Goal: Find specific page/section: Find specific page/section

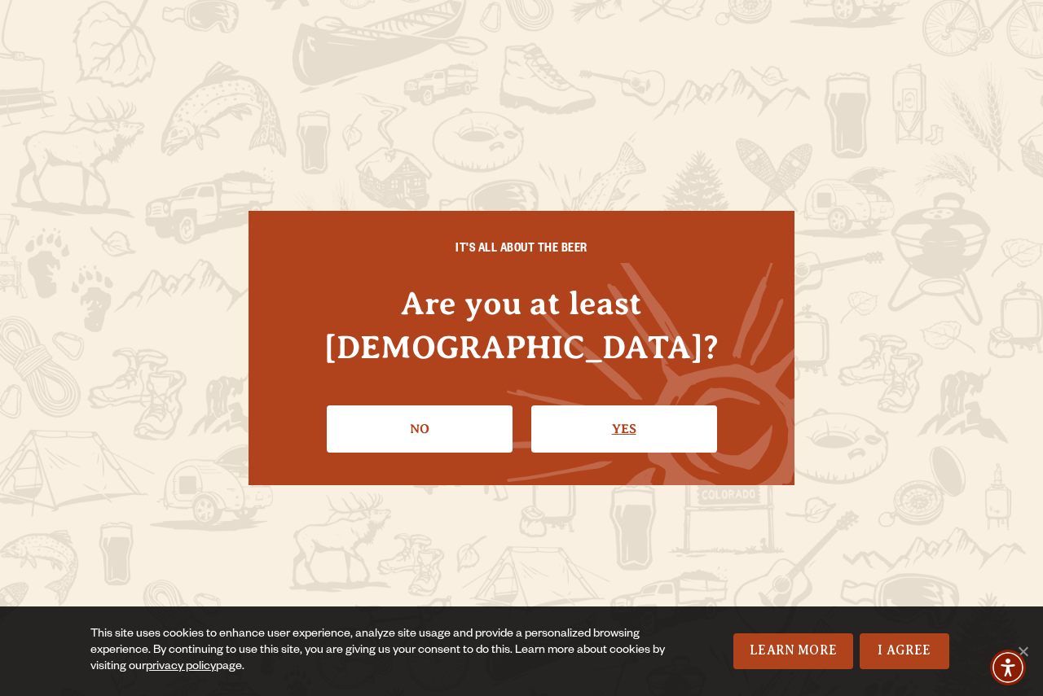
click at [590, 406] on link "Yes" at bounding box center [624, 429] width 186 height 47
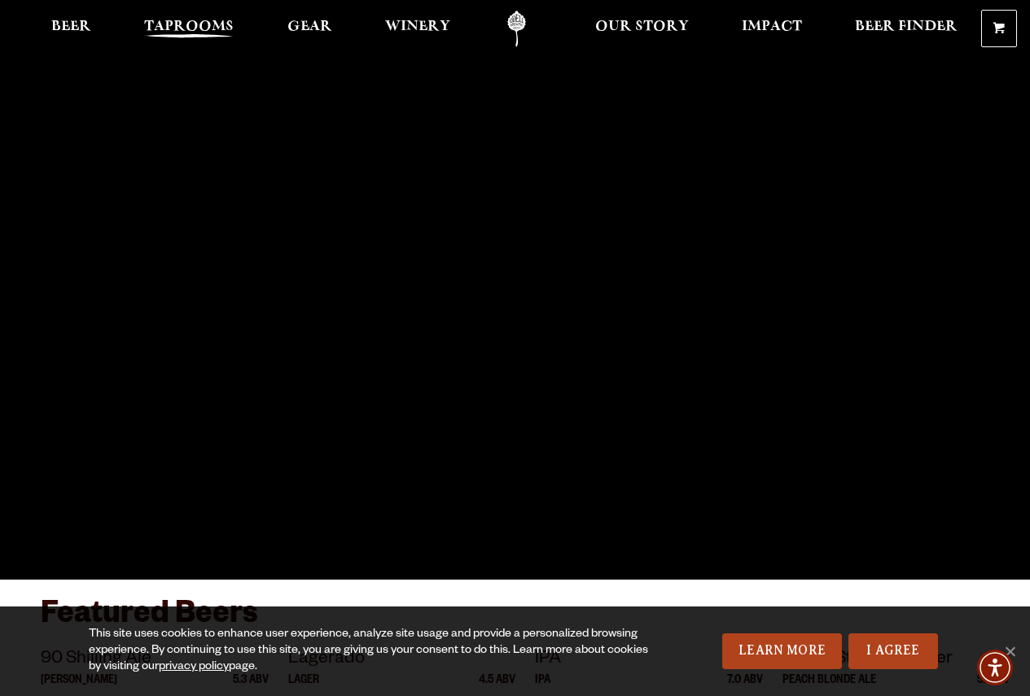
click at [182, 31] on span "Taprooms" at bounding box center [189, 26] width 90 height 13
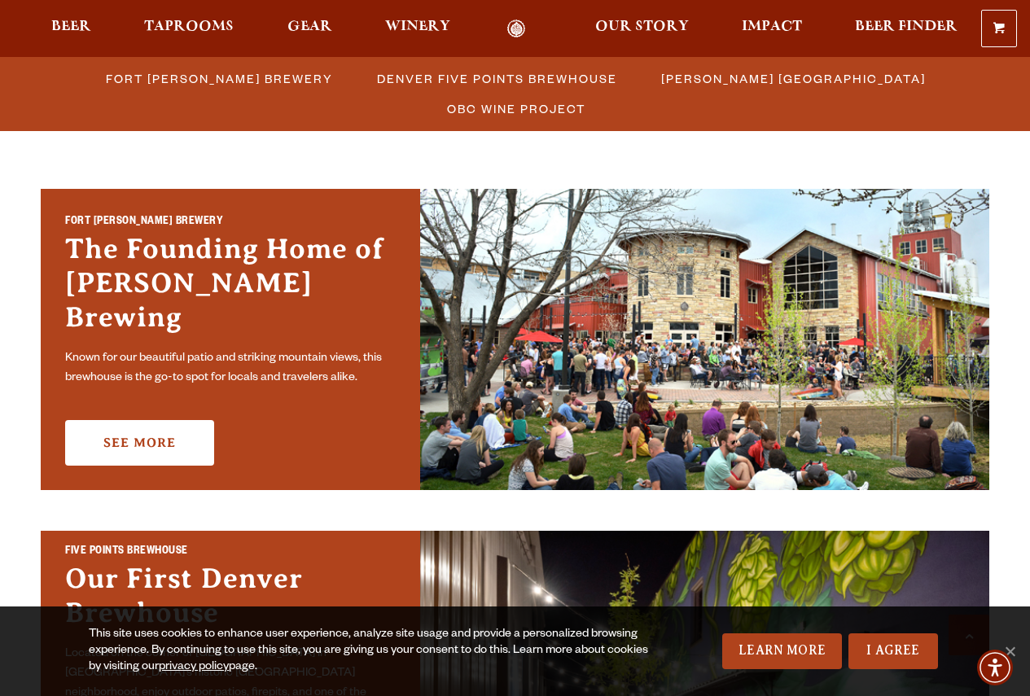
scroll to position [489, 0]
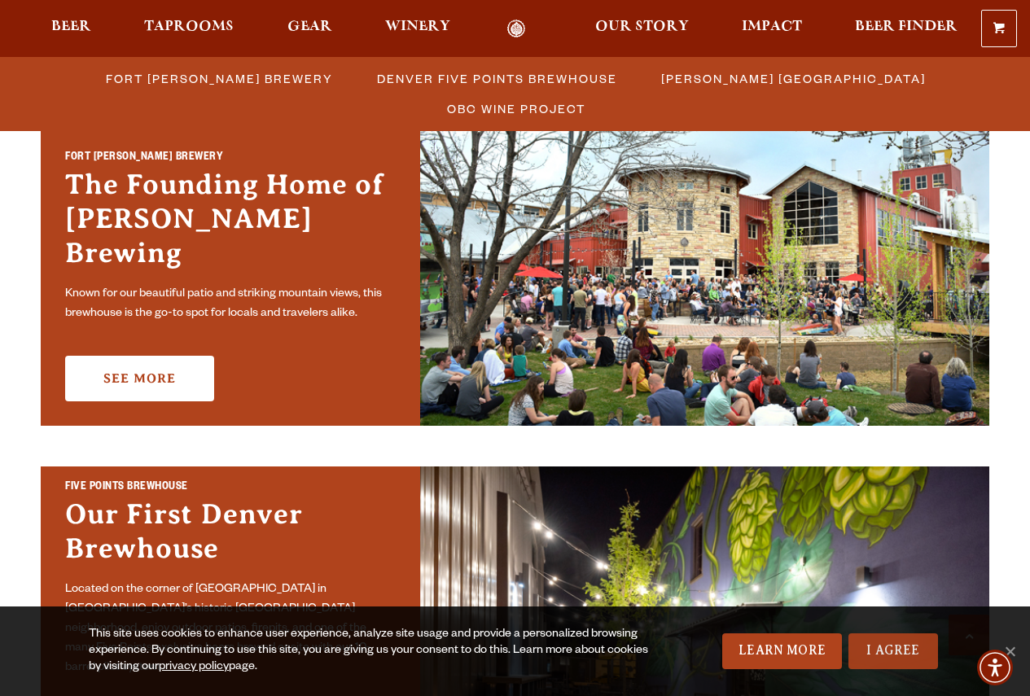
click at [906, 662] on link "I Agree" at bounding box center [894, 652] width 90 height 36
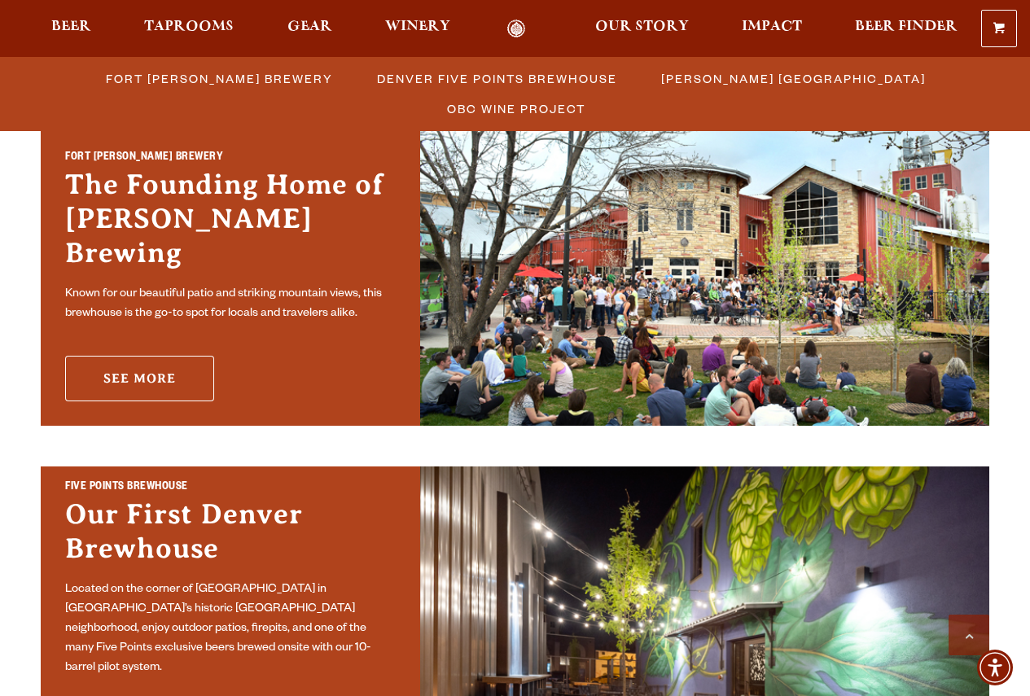
click at [165, 373] on link "See More" at bounding box center [139, 379] width 149 height 46
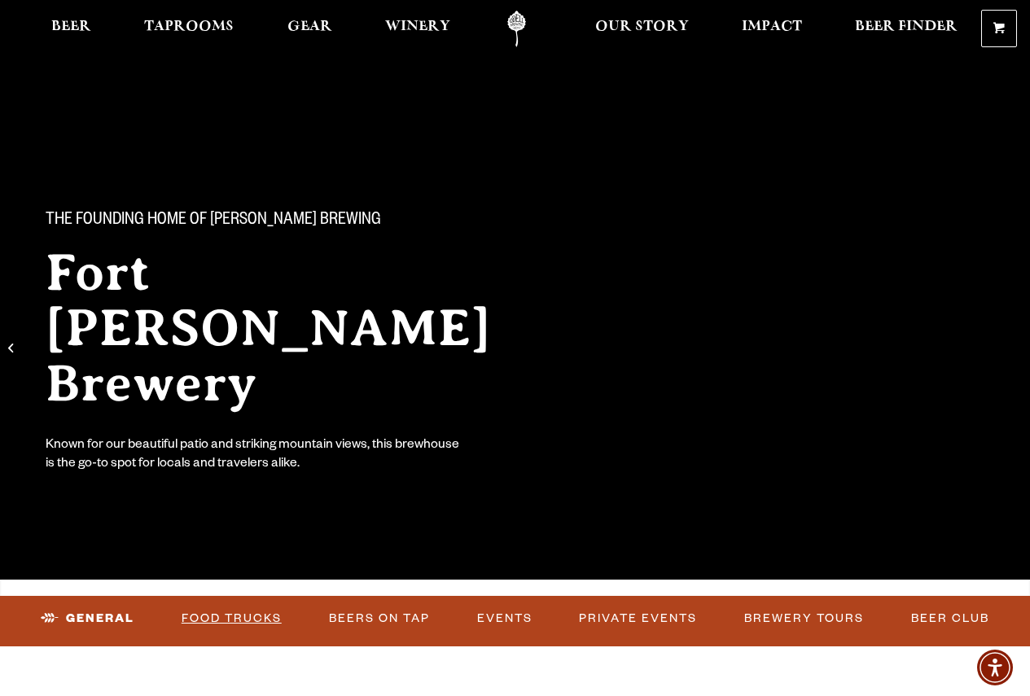
click at [278, 622] on link "Food Trucks" at bounding box center [231, 618] width 113 height 37
click at [289, 613] on link "Food Trucks" at bounding box center [218, 618] width 143 height 37
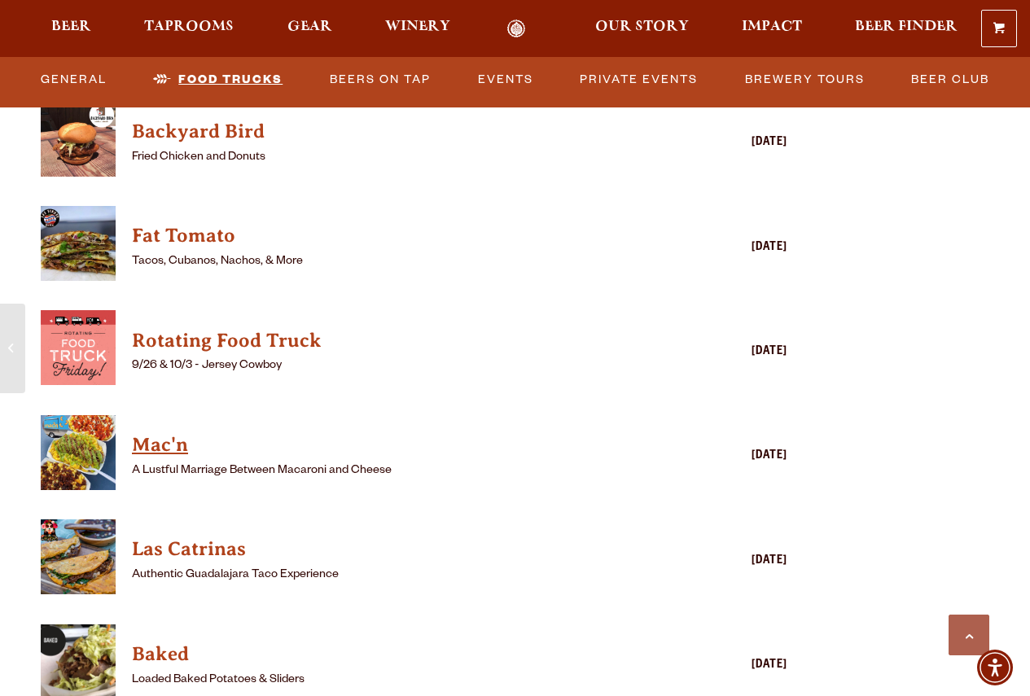
scroll to position [4154, 0]
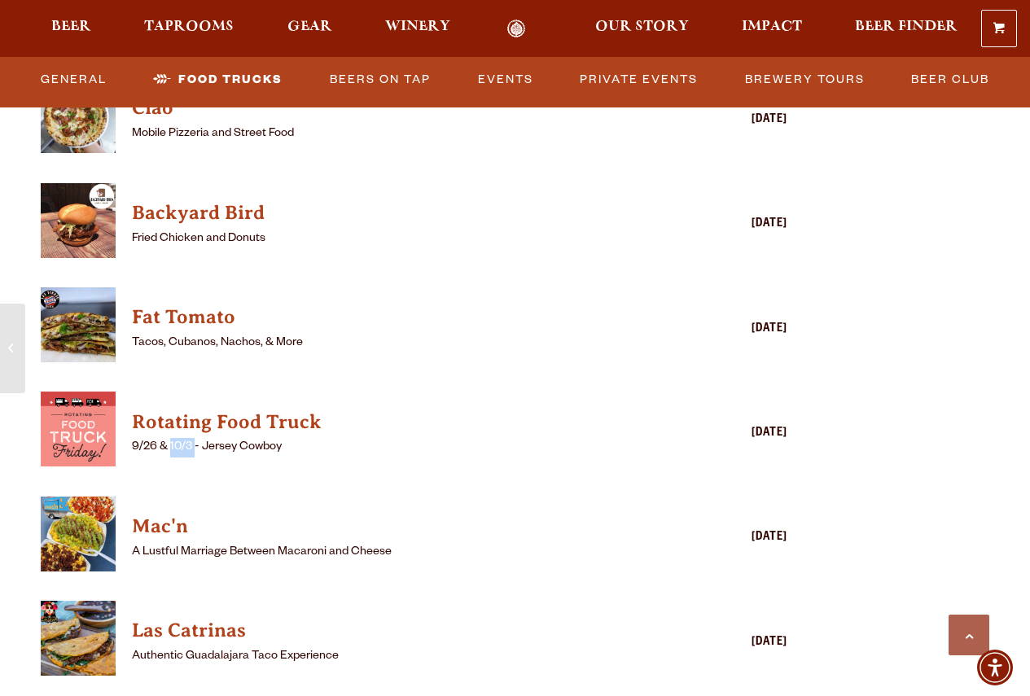
drag, startPoint x: 169, startPoint y: 445, endPoint x: 193, endPoint y: 446, distance: 23.7
click at [193, 446] on p "9/26 & 10/3 - Jersey Cowboy" at bounding box center [390, 448] width 517 height 20
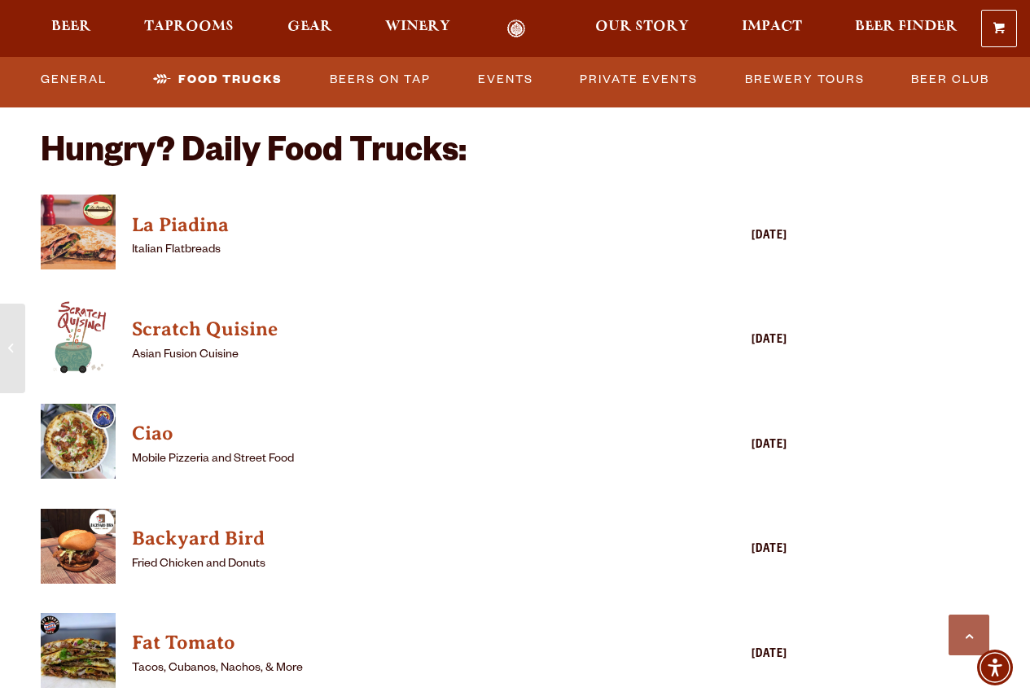
scroll to position [3503, 0]
